Goal: Task Accomplishment & Management: Complete application form

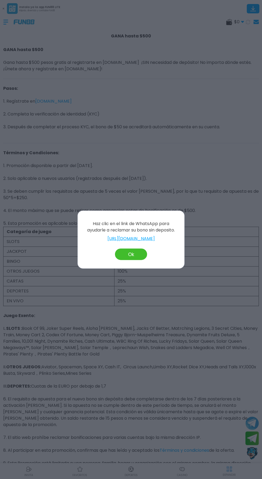
click at [151, 238] on link "[URL][DOMAIN_NAME]" at bounding box center [130, 238] width 95 height 6
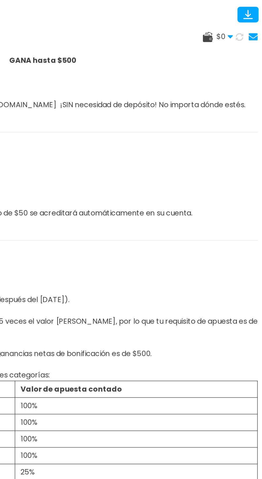
click at [238, 22] on span "$ 0" at bounding box center [239, 22] width 10 height 6
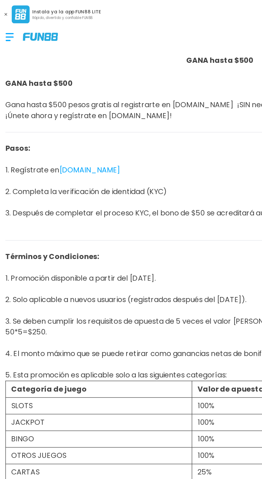
click at [11, 19] on div at bounding box center [8, 22] width 10 height 16
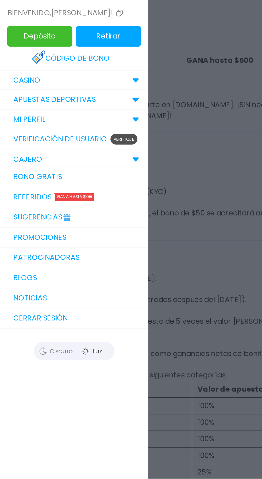
click at [62, 81] on link "Verificación de Usuario Verifique" at bounding box center [44, 83] width 88 height 12
